Goal: Check status

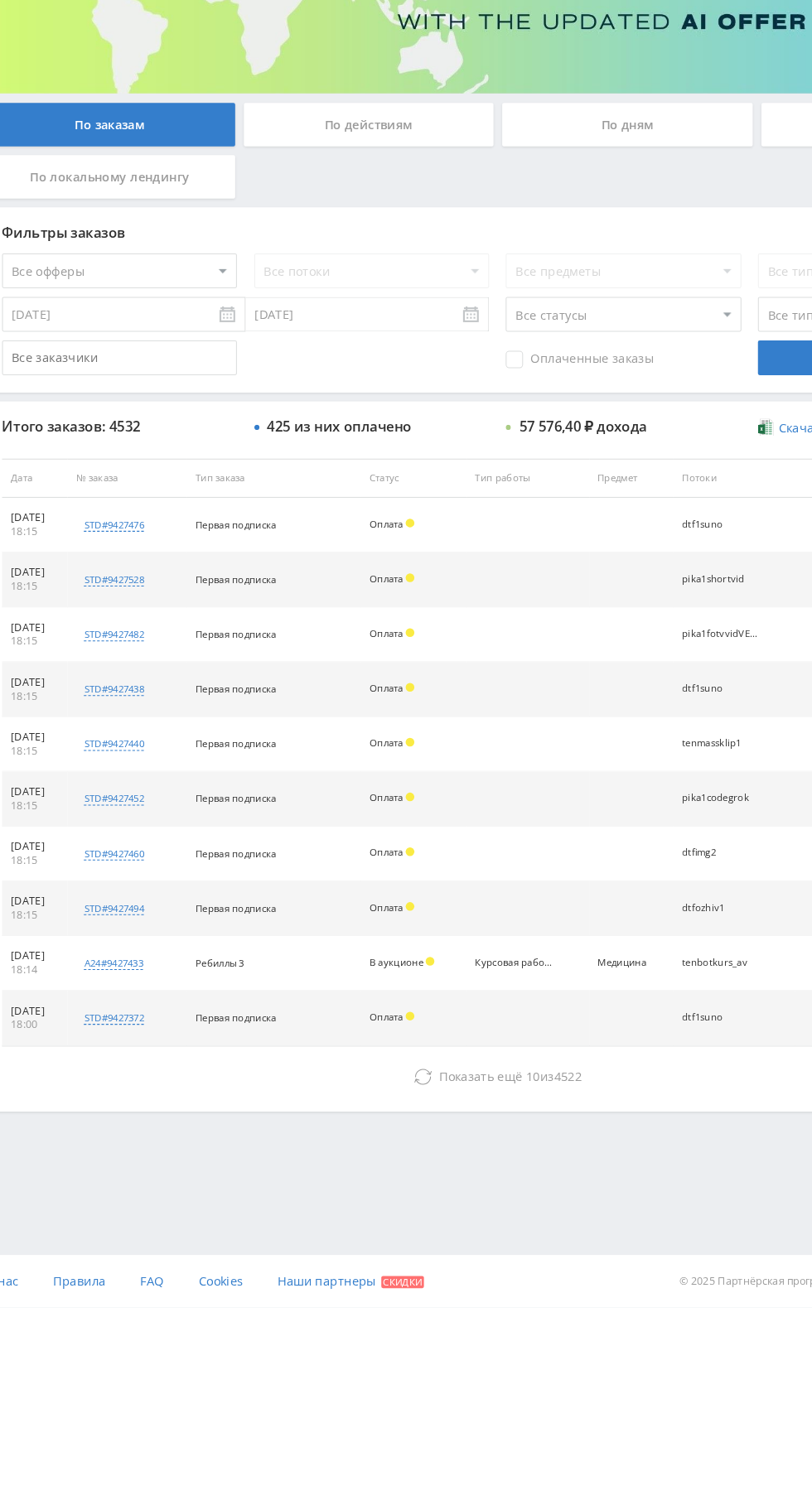
click at [424, 1259] on icon at bounding box center [426, 1267] width 17 height 17
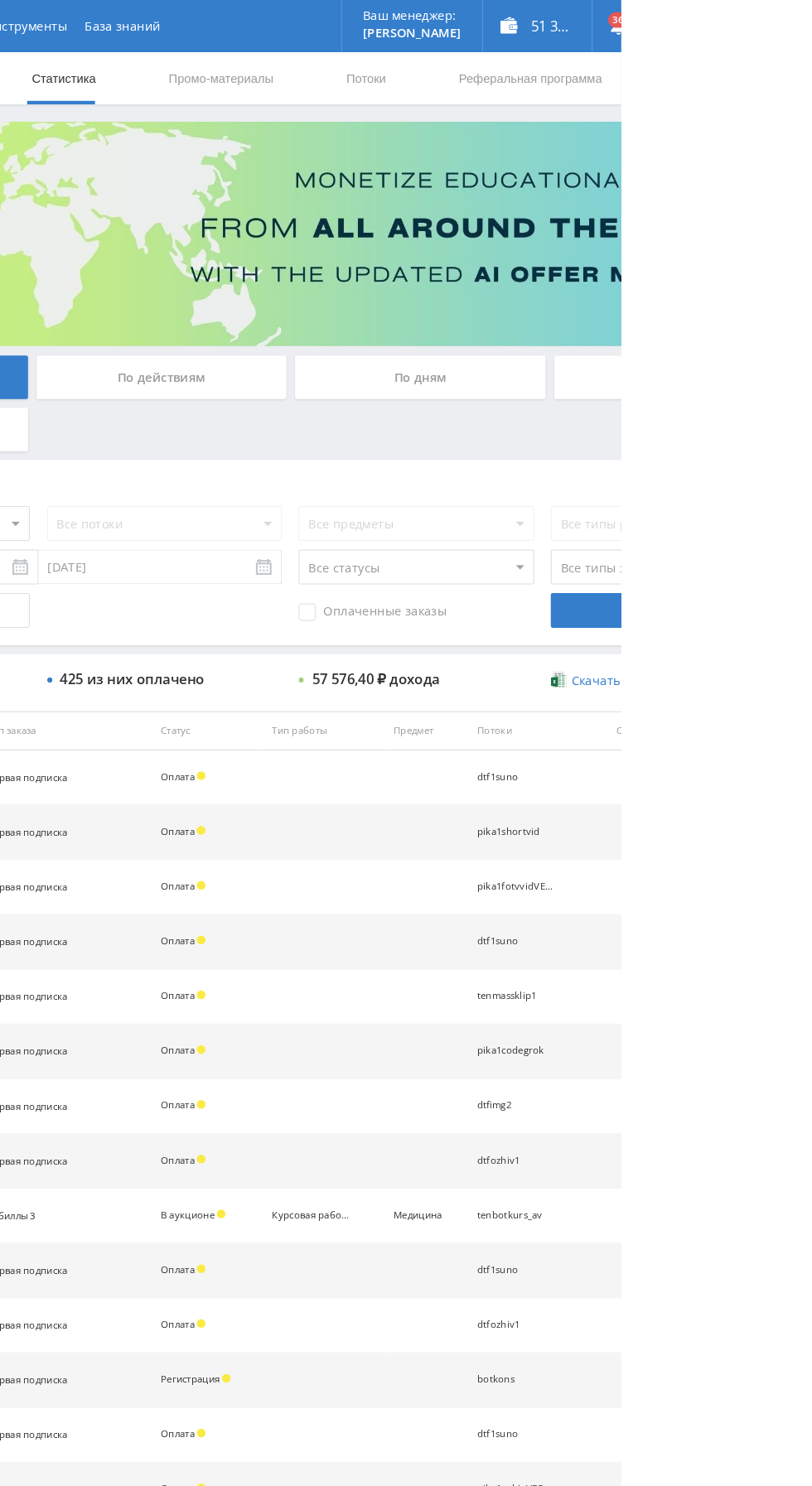
click at [563, 361] on div "По дням" at bounding box center [620, 359] width 239 height 41
click at [0, 0] on input "По дням" at bounding box center [0, 0] width 0 height 0
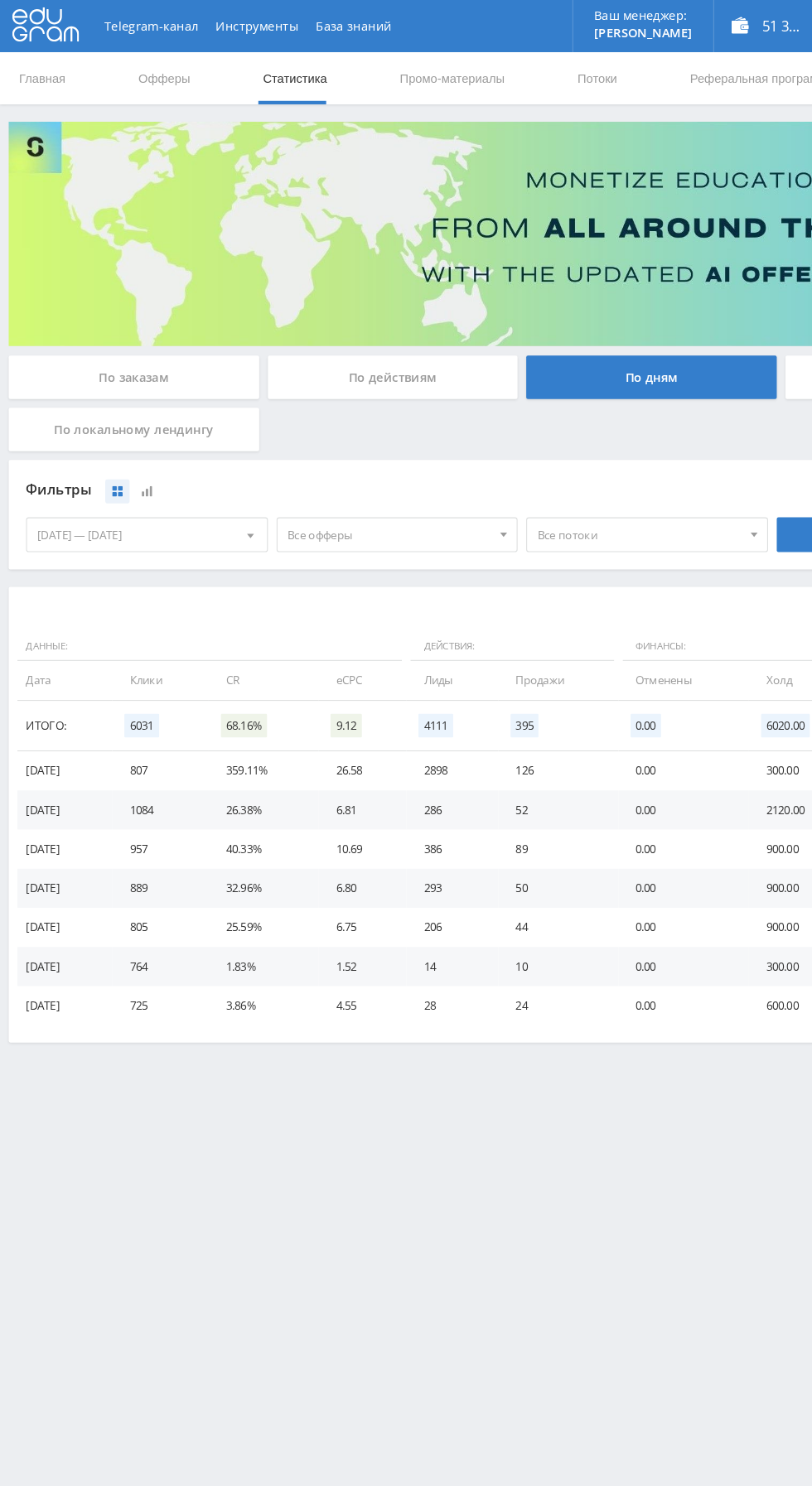
click at [88, 366] on div "По заказам" at bounding box center [128, 359] width 239 height 41
click at [0, 0] on input "По заказам" at bounding box center [0, 0] width 0 height 0
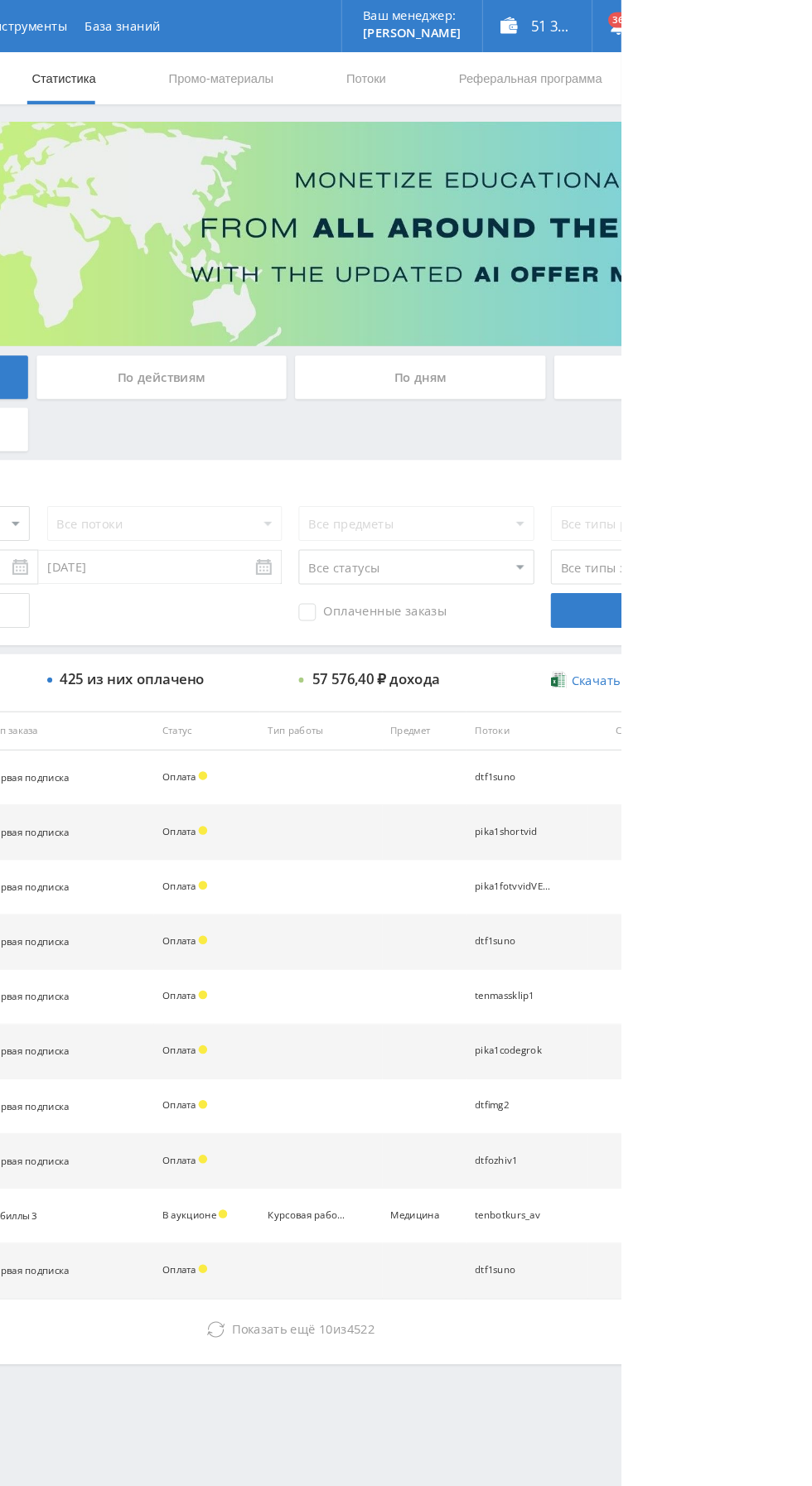
select select "1"
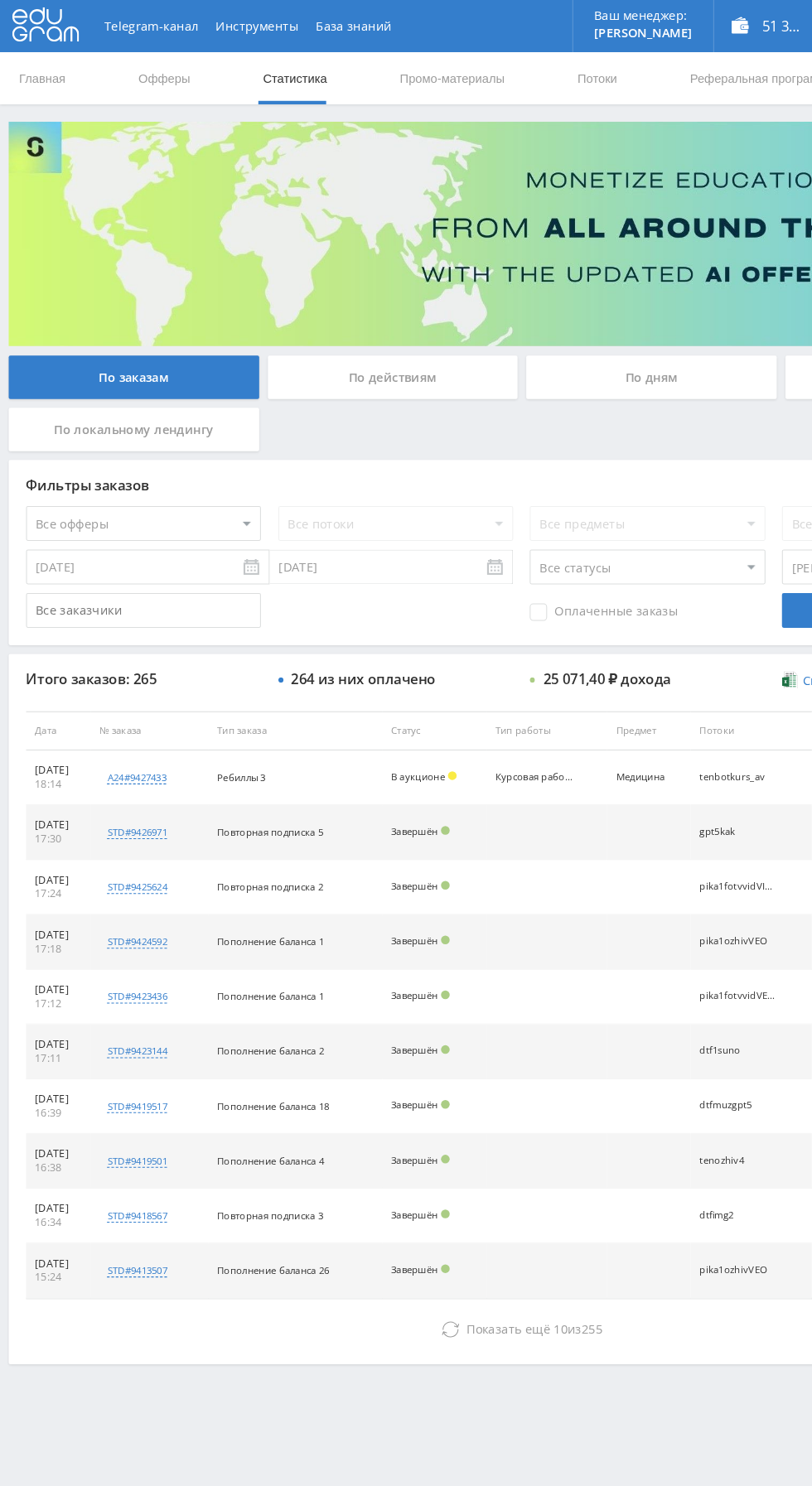
click at [331, 1265] on button "Показать ещё 10 из 255" at bounding box center [496, 1266] width 945 height 33
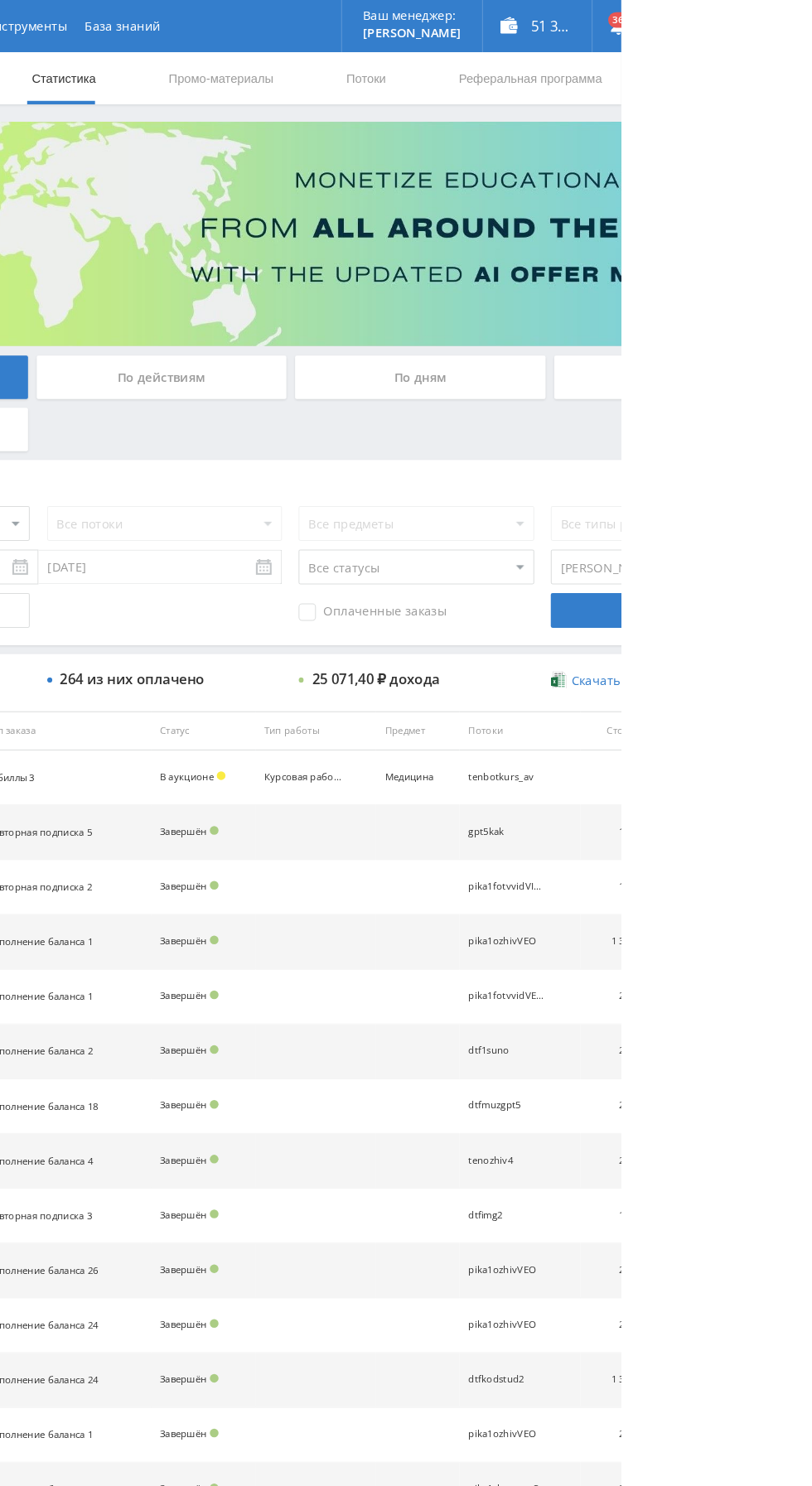
click at [568, 362] on div "По дням" at bounding box center [620, 359] width 239 height 41
click at [0, 0] on input "По дням" at bounding box center [0, 0] width 0 height 0
